Goal: Obtain resource: Download file/media

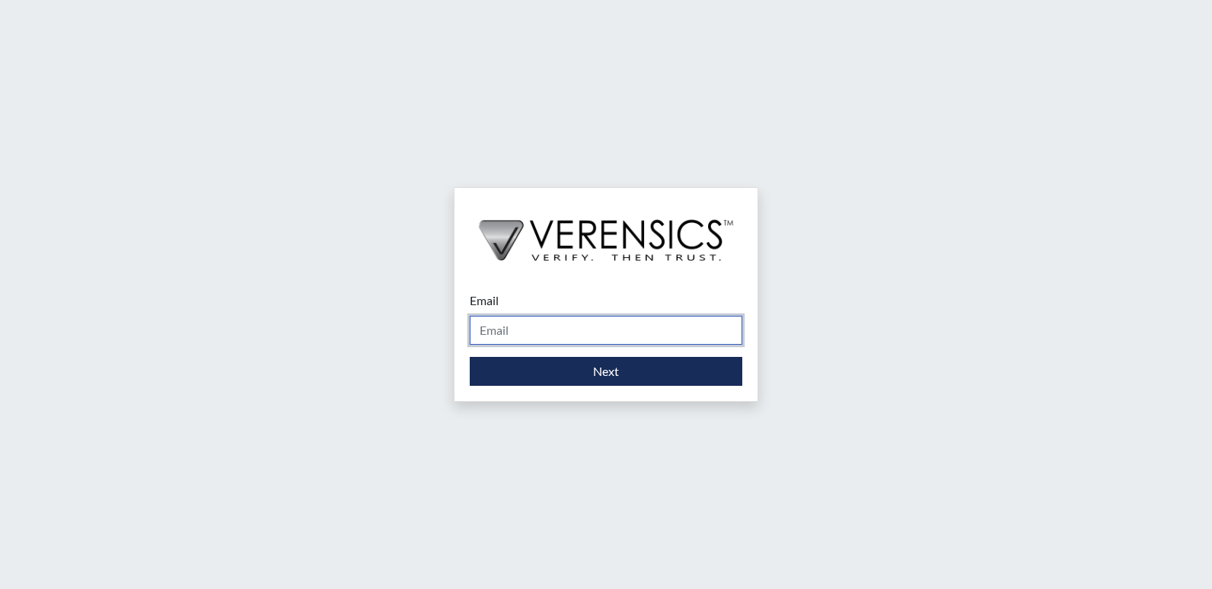
click at [523, 320] on input "Email" at bounding box center [606, 330] width 272 height 29
type input "[EMAIL_ADDRESS][DOMAIN_NAME]"
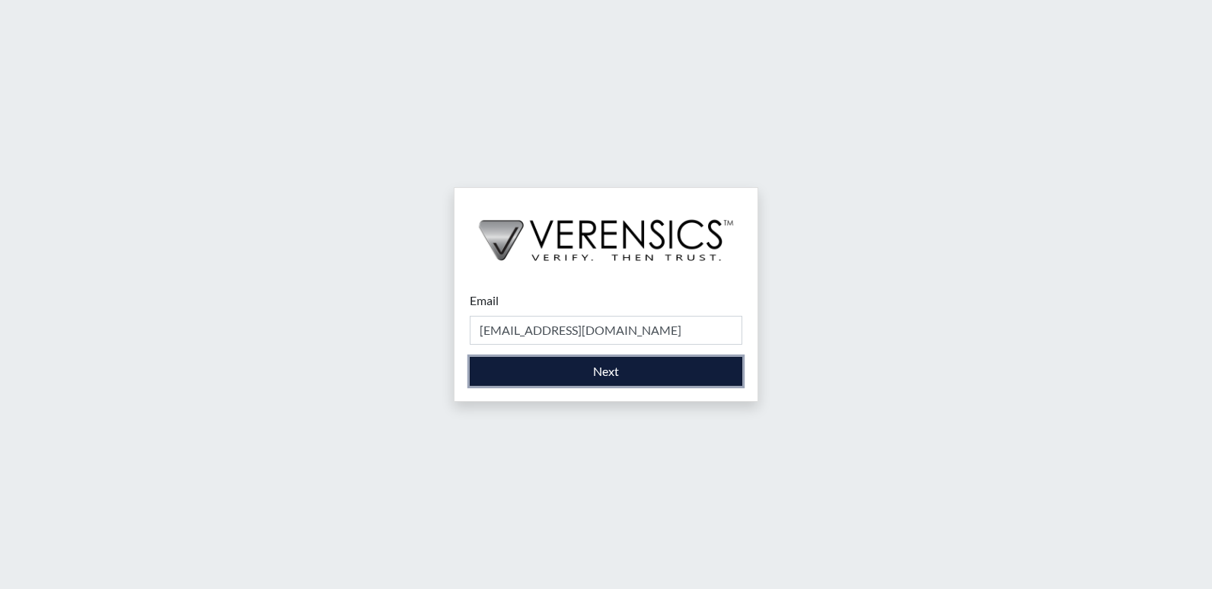
click at [600, 361] on button "Next" at bounding box center [606, 371] width 272 height 29
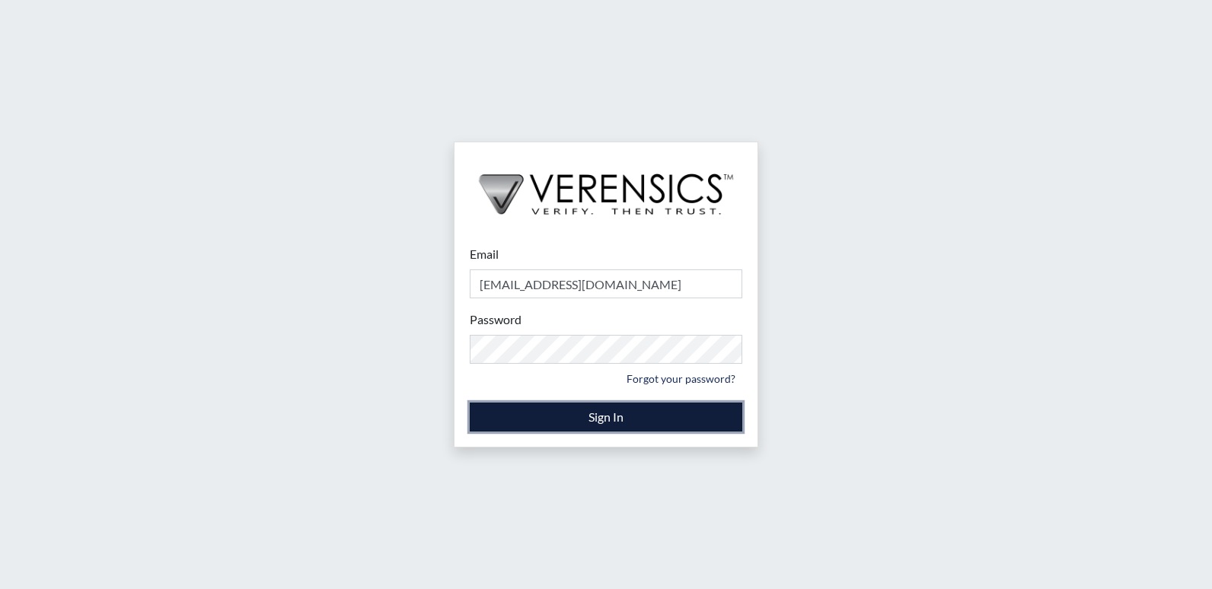
click at [624, 414] on button "Sign In" at bounding box center [606, 417] width 272 height 29
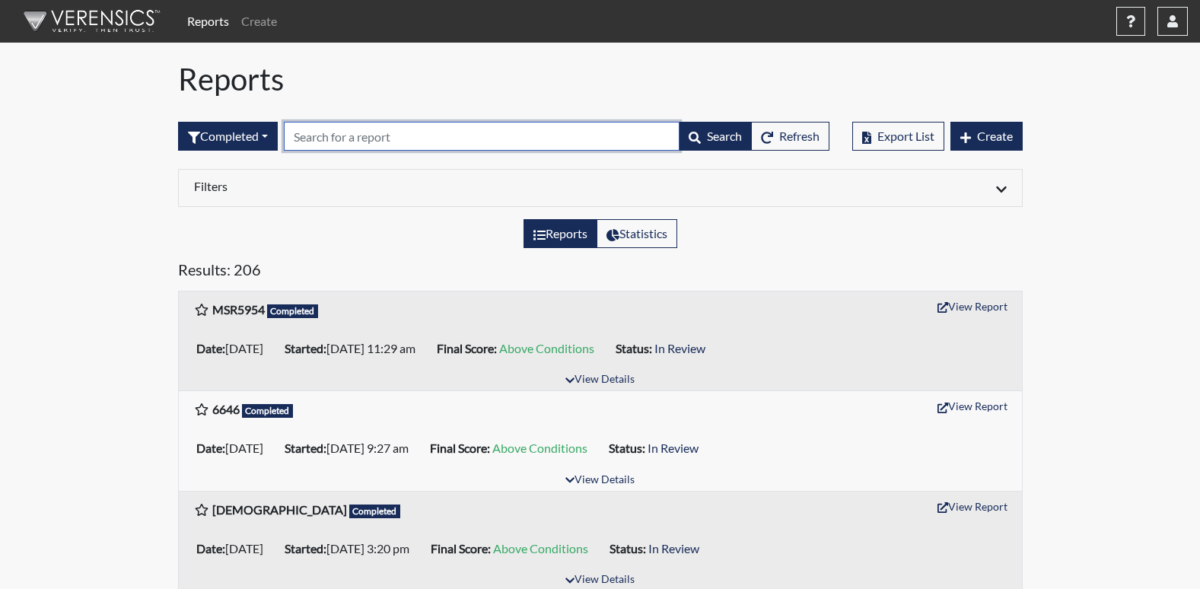
click at [377, 141] on input "text" at bounding box center [482, 136] width 396 height 29
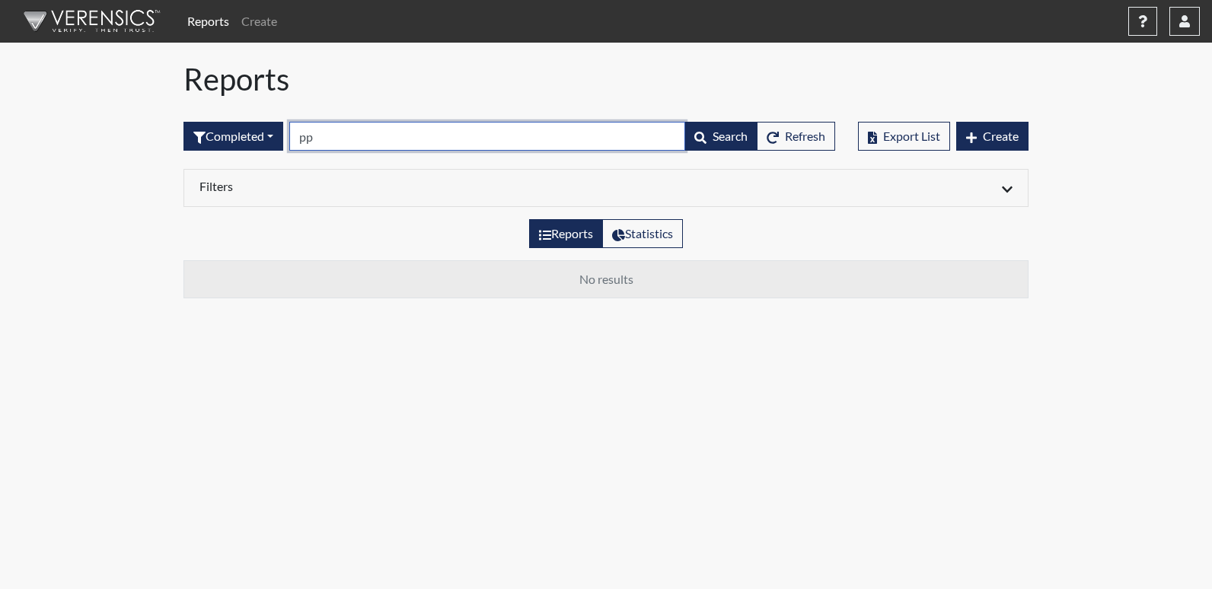
type input "p"
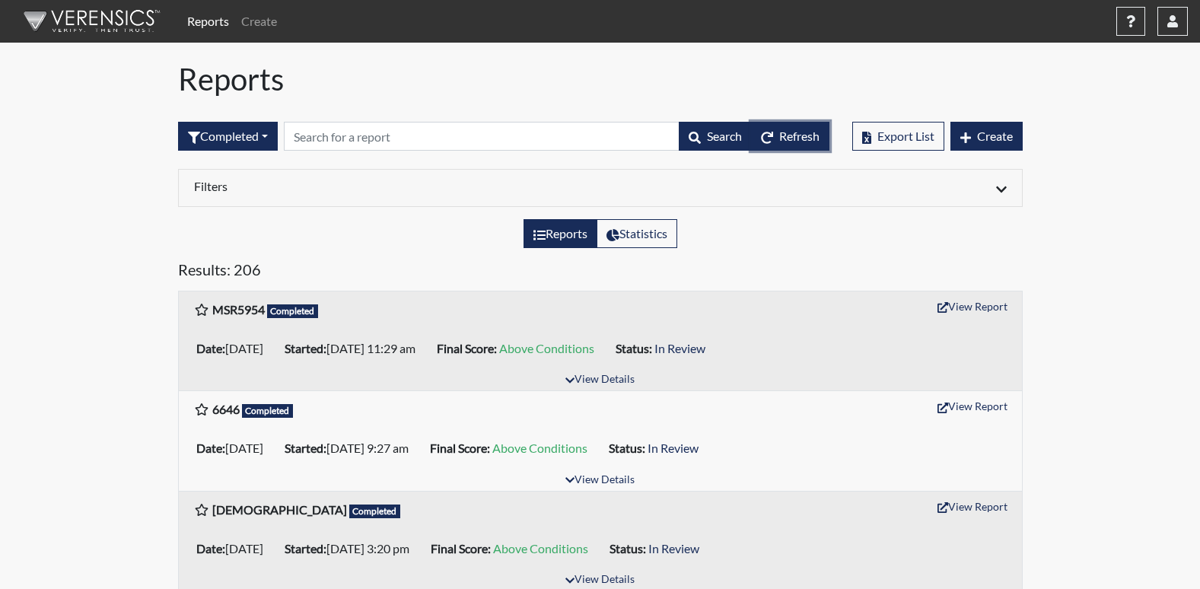
click at [795, 139] on span "Refresh" at bounding box center [799, 136] width 40 height 14
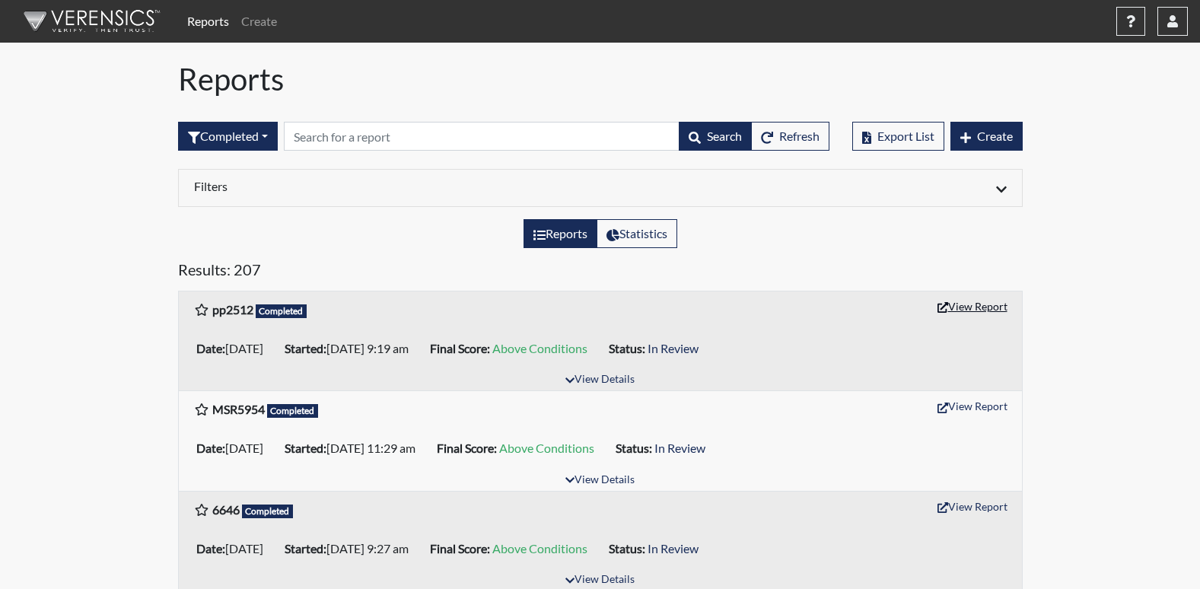
click at [982, 304] on button "View Report" at bounding box center [973, 307] width 84 height 24
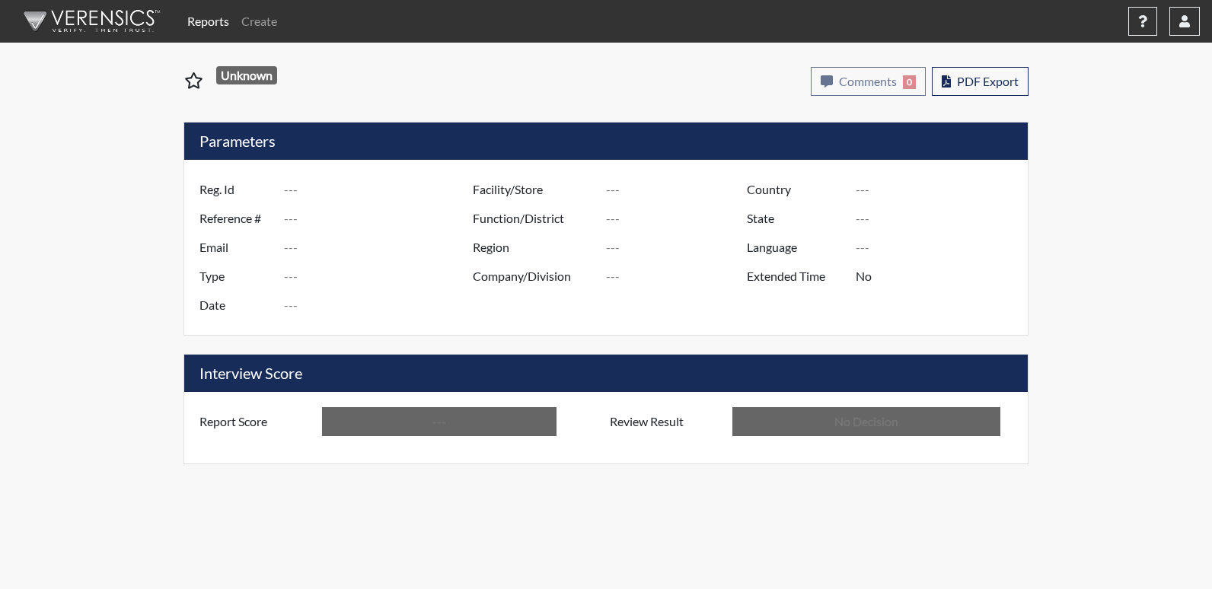
type input "pp2512"
type input "51558"
type input "---"
type input "Corrections Pre-Employment"
type input "[DATE]"
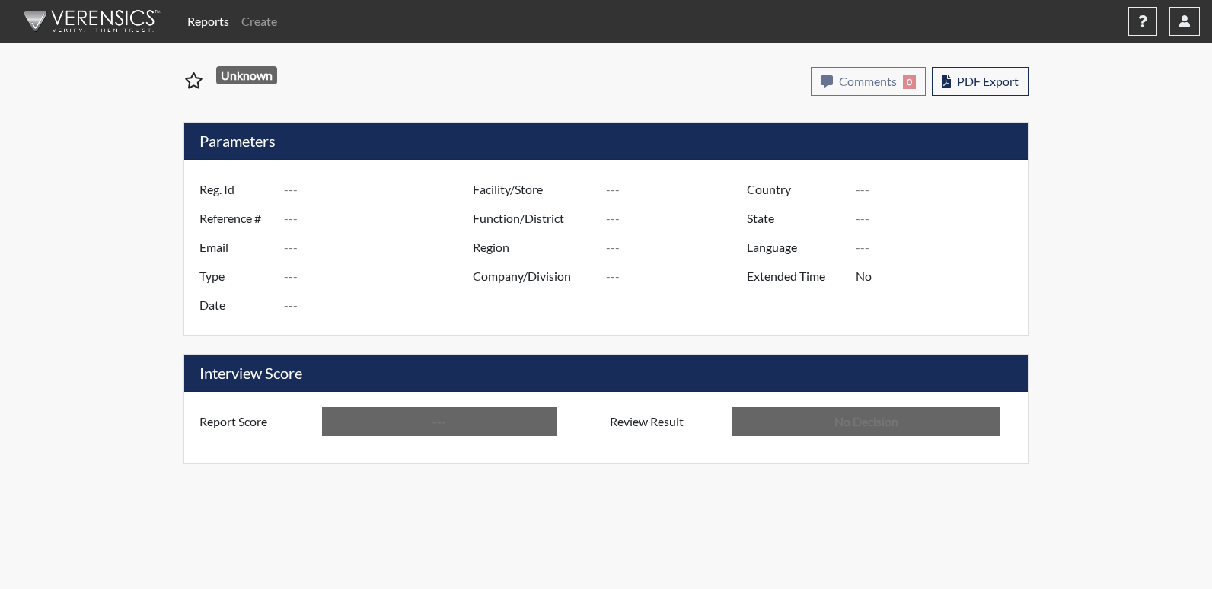
type input "Central SP"
type input "[GEOGRAPHIC_DATA]"
type input "[US_STATE]"
type input "English"
type input "Above Conditions"
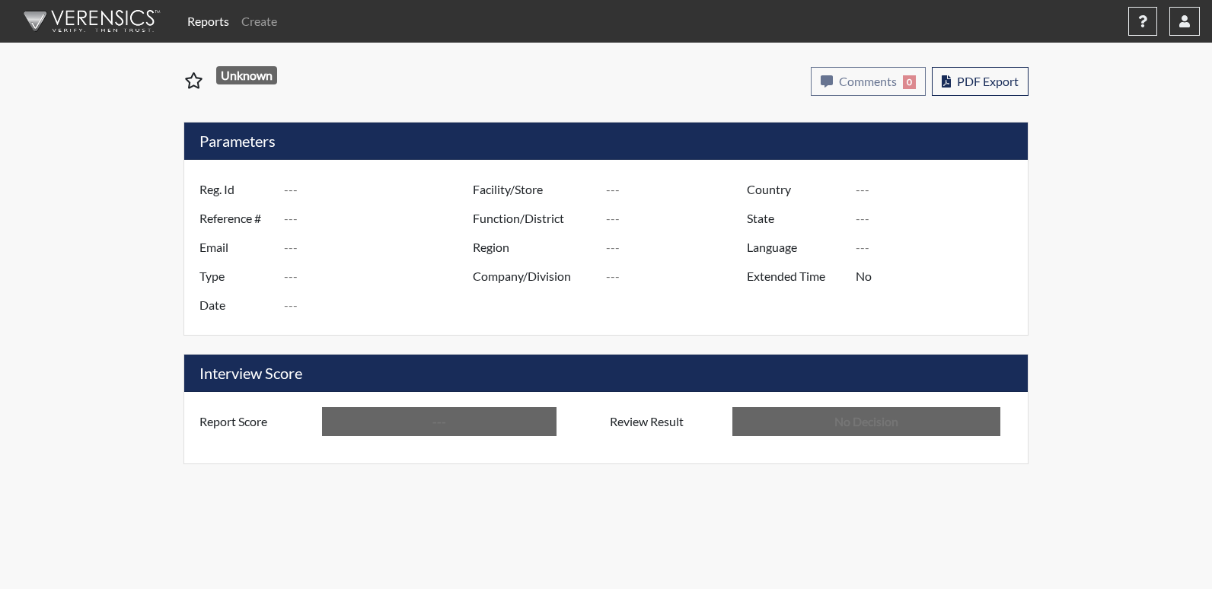
type input "In Review"
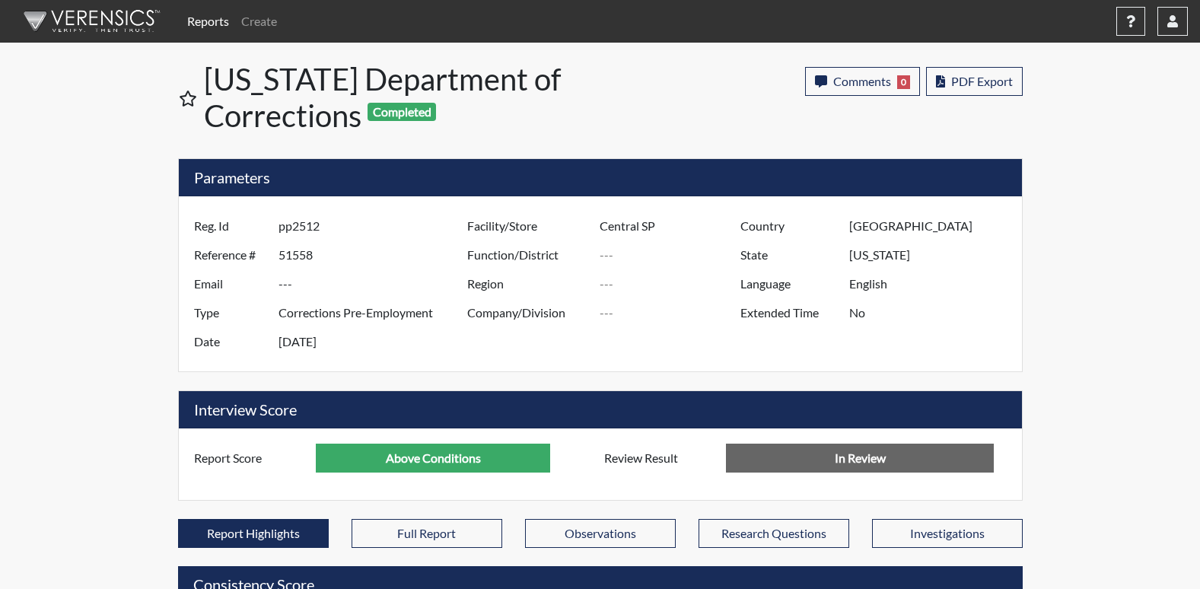
scroll to position [253, 632]
click at [963, 79] on span "PDF Export" at bounding box center [982, 81] width 62 height 14
